Goal: Information Seeking & Learning: Learn about a topic

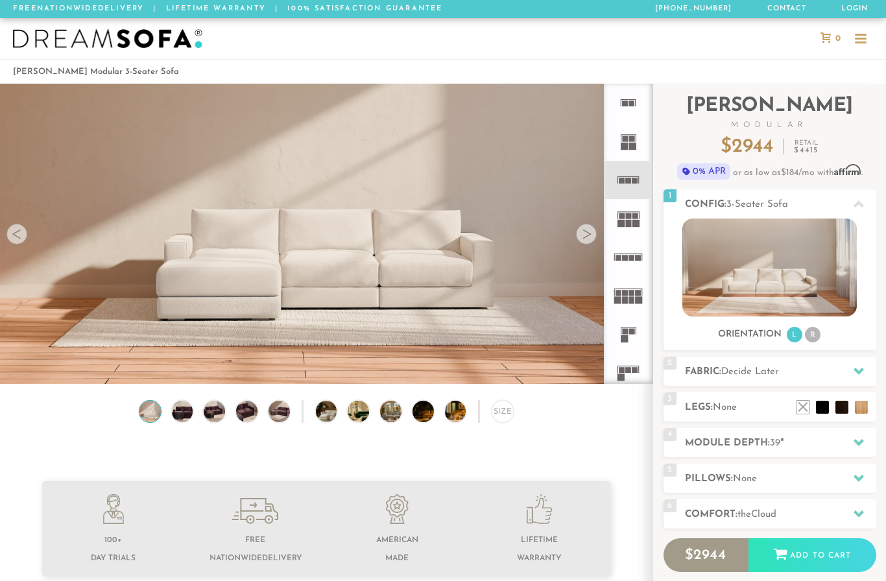
click at [625, 330] on rect at bounding box center [625, 332] width 6 height 6
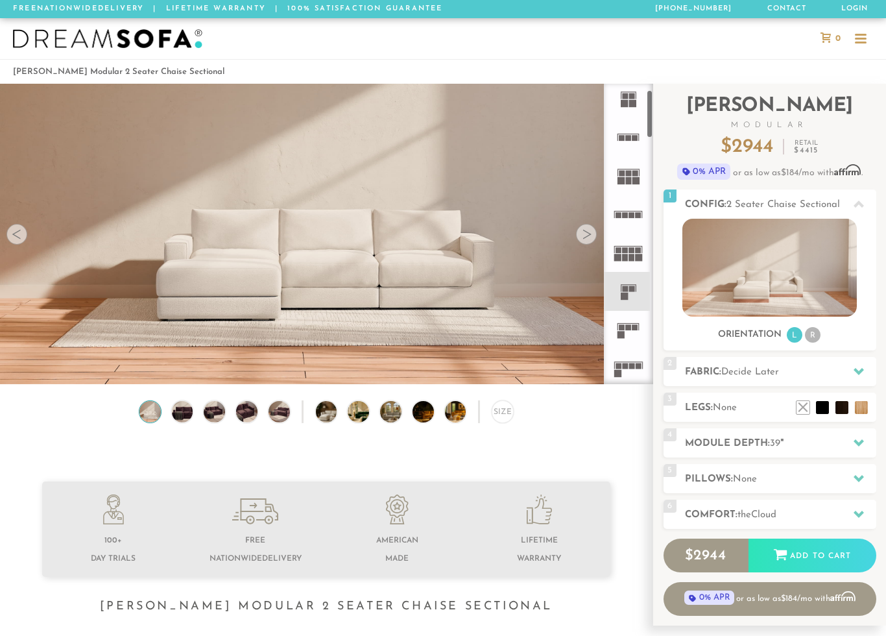
scroll to position [53, 0]
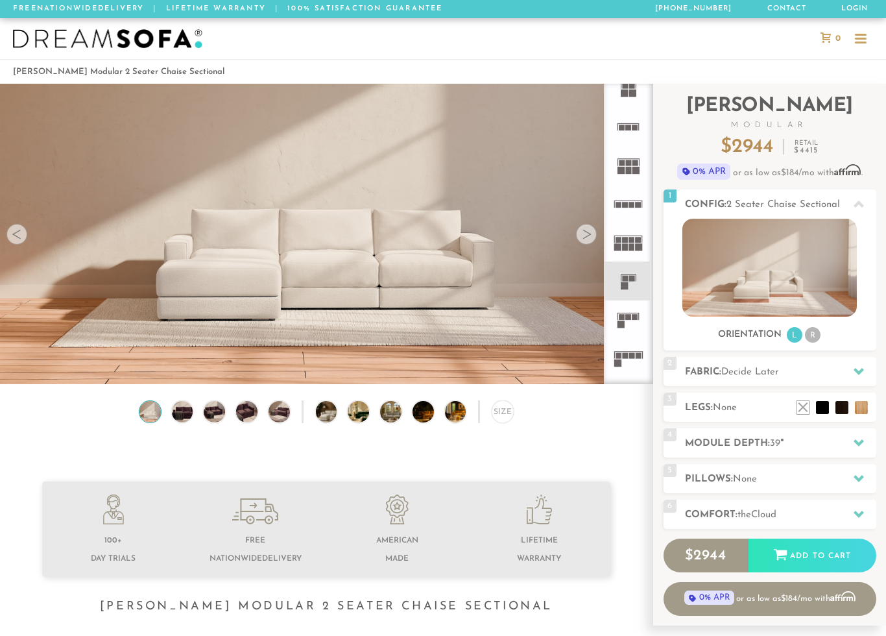
click at [619, 324] on rect at bounding box center [621, 323] width 7 height 7
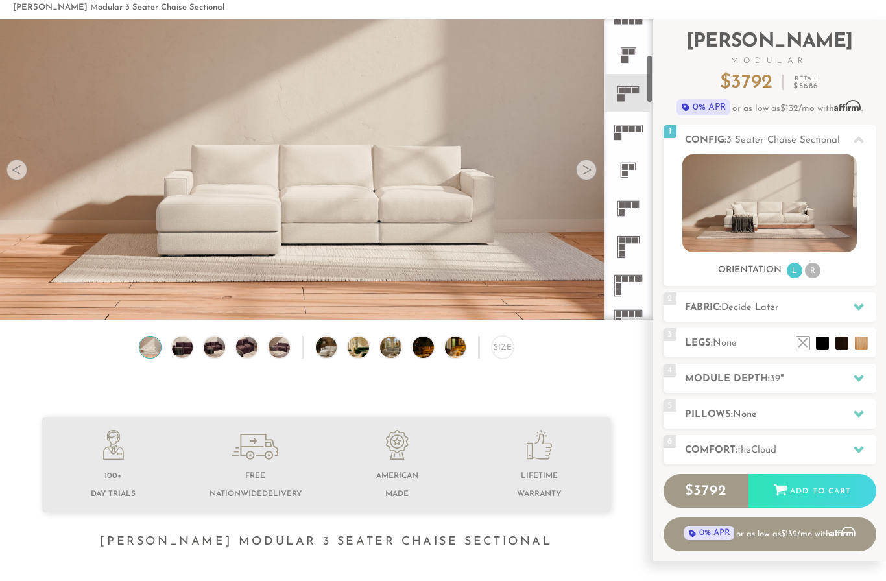
scroll to position [216, 0]
click at [621, 244] on rect at bounding box center [622, 247] width 6 height 6
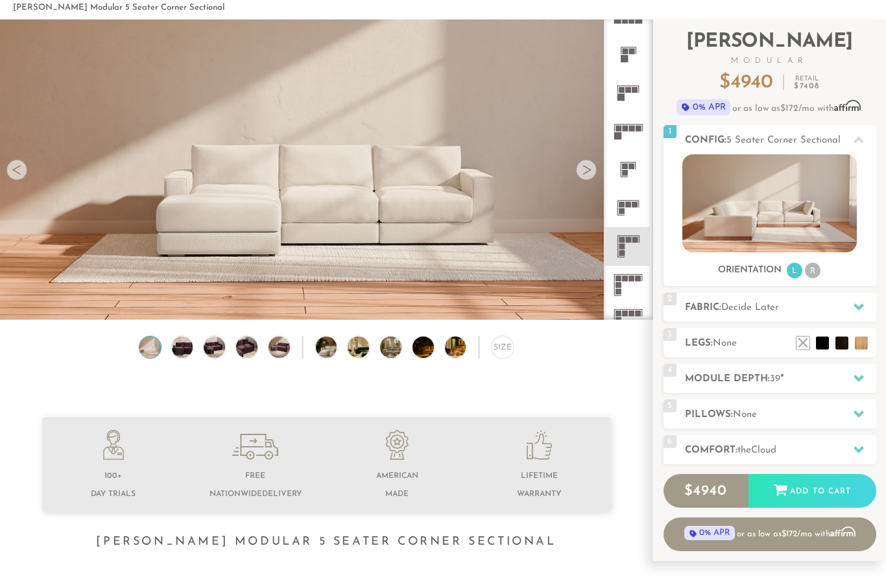
click at [627, 245] on icon at bounding box center [628, 246] width 38 height 38
click at [589, 166] on div at bounding box center [586, 170] width 21 height 21
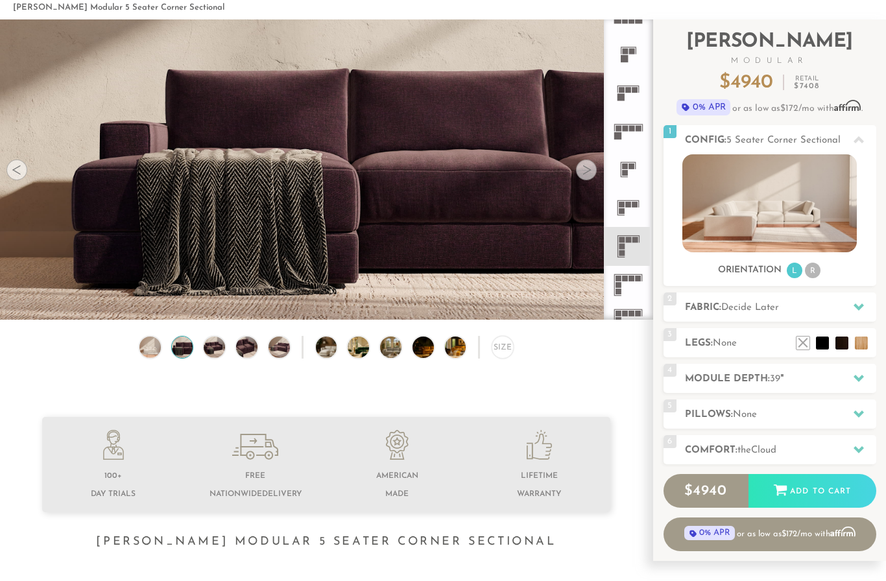
click at [581, 167] on div at bounding box center [586, 170] width 21 height 21
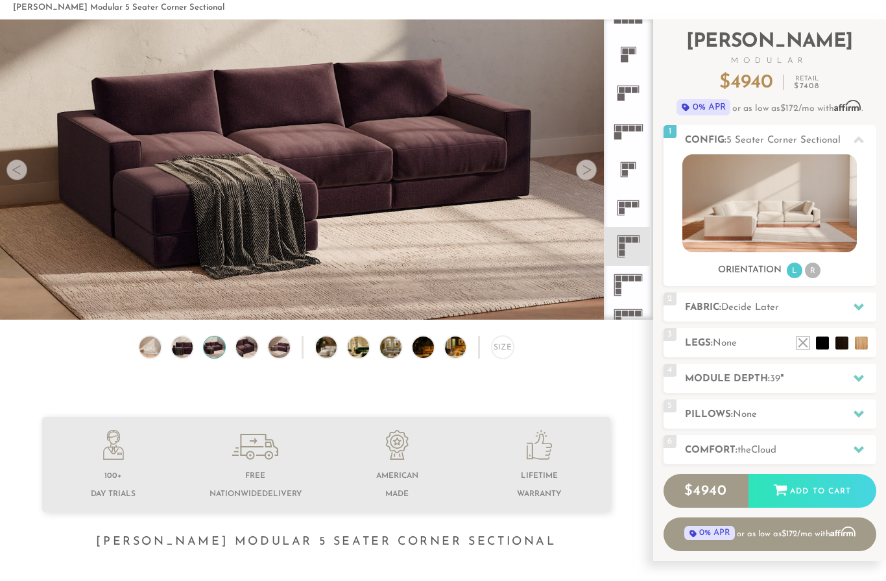
click at [587, 171] on div at bounding box center [586, 170] width 21 height 21
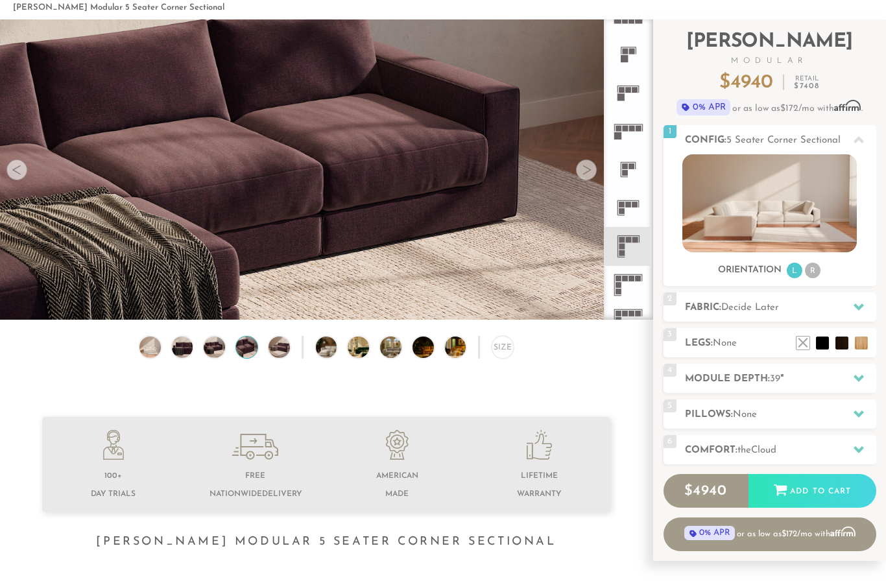
click at [590, 167] on div at bounding box center [586, 170] width 21 height 21
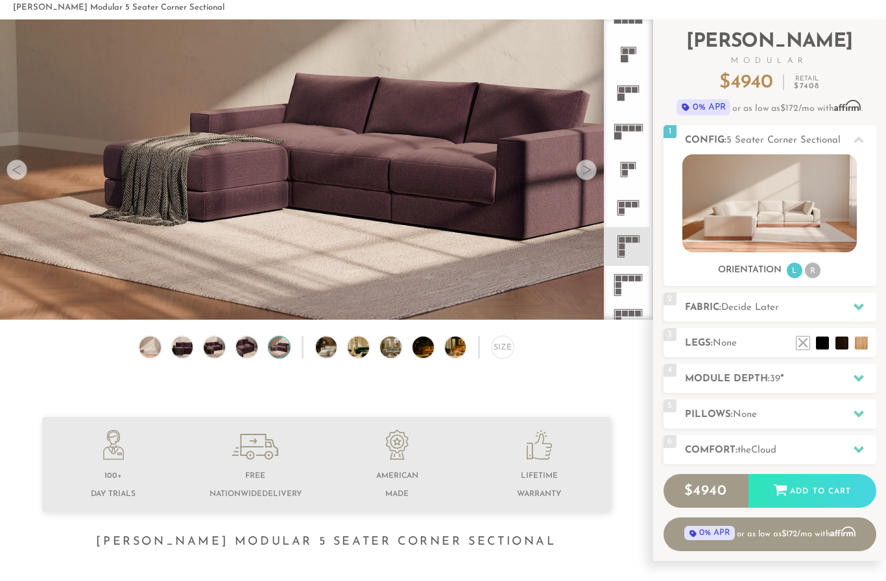
click at [580, 180] on video at bounding box center [326, 131] width 653 height 326
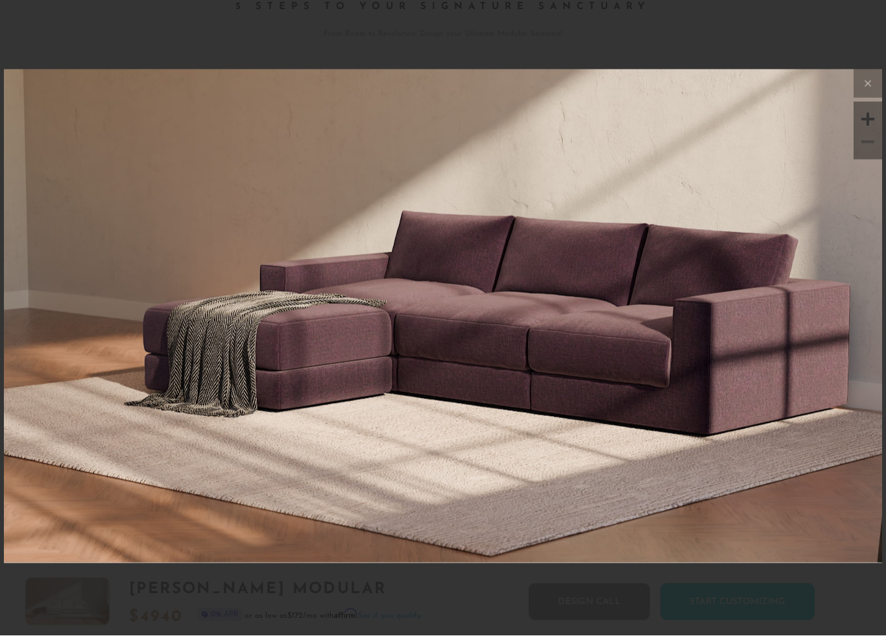
scroll to position [1911, 0]
